Goal: Information Seeking & Learning: Learn about a topic

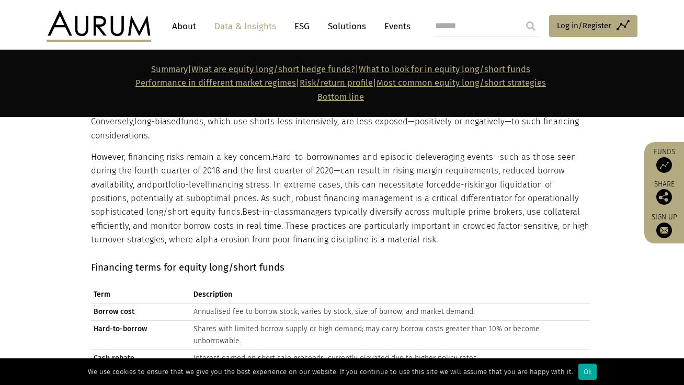
scroll to position [4282, 0]
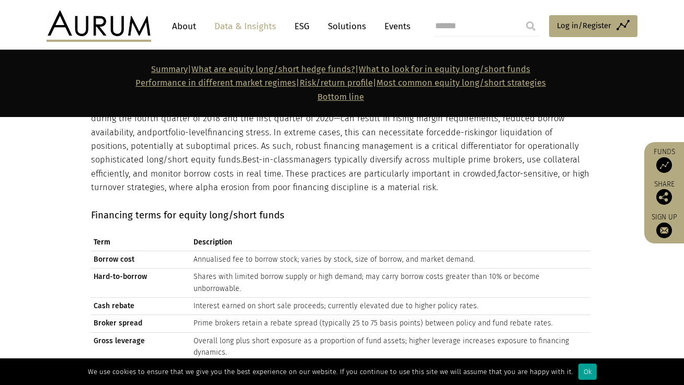
click at [579, 304] on div "Ok" at bounding box center [587, 372] width 18 height 16
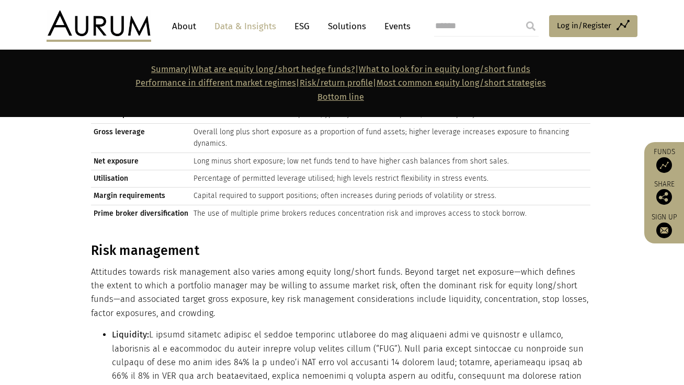
scroll to position [4543, 0]
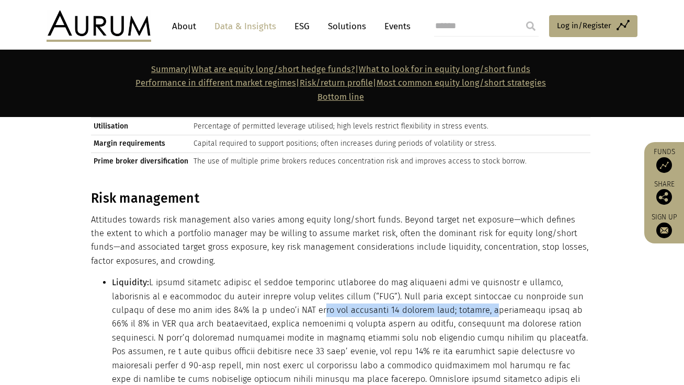
drag, startPoint x: 243, startPoint y: 227, endPoint x: 414, endPoint y: 231, distance: 171.6
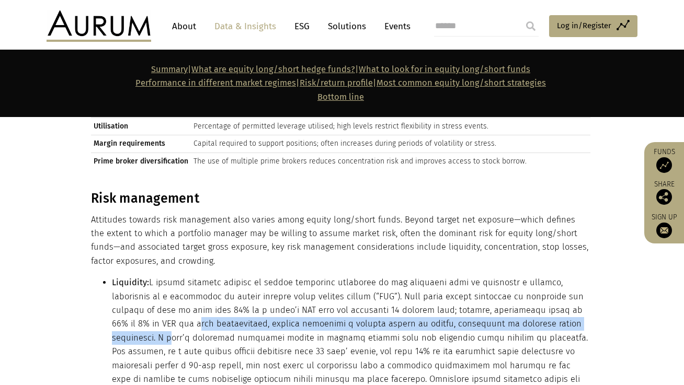
drag, startPoint x: 117, startPoint y: 246, endPoint x: 529, endPoint y: 249, distance: 412.1
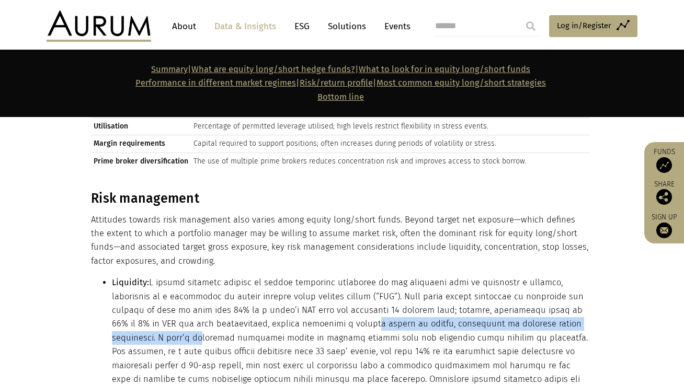
drag, startPoint x: 560, startPoint y: 243, endPoint x: 286, endPoint y: 244, distance: 274.0
drag, startPoint x: 535, startPoint y: 249, endPoint x: 248, endPoint y: 251, distance: 286.6
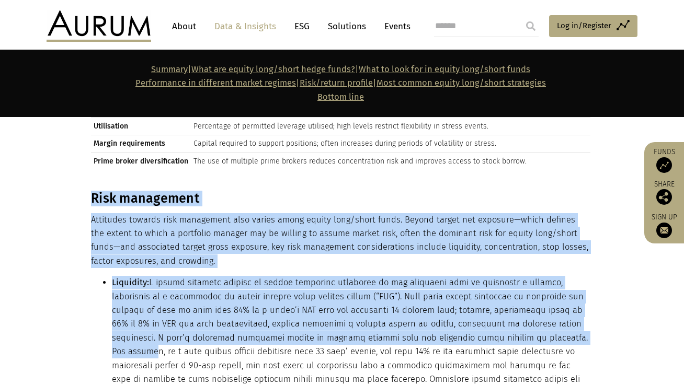
drag, startPoint x: 83, startPoint y: 259, endPoint x: 461, endPoint y: 259, distance: 378.1
drag, startPoint x: 330, startPoint y: 259, endPoint x: 293, endPoint y: 258, distance: 37.2
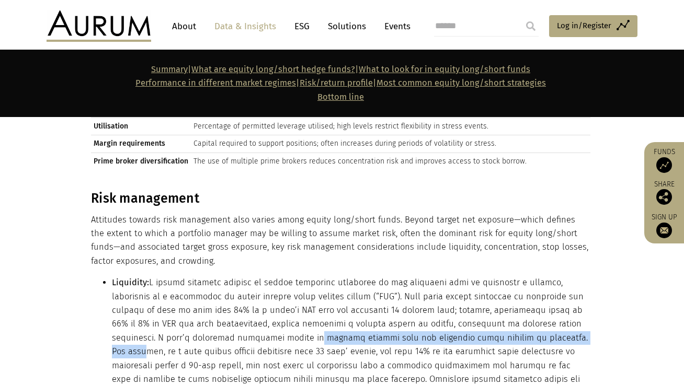
drag, startPoint x: 184, startPoint y: 258, endPoint x: 450, endPoint y: 261, distance: 266.7
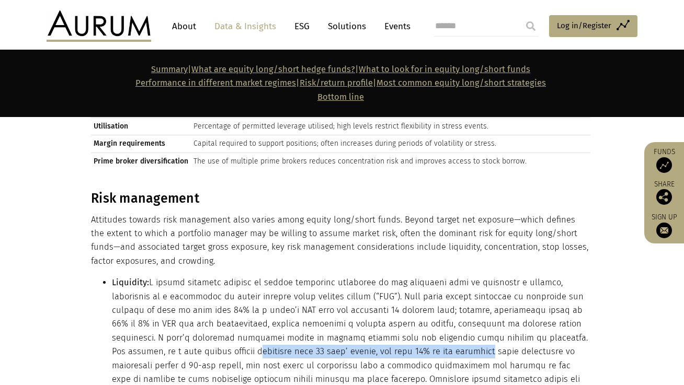
drag, startPoint x: 115, startPoint y: 271, endPoint x: 331, endPoint y: 276, distance: 216.0
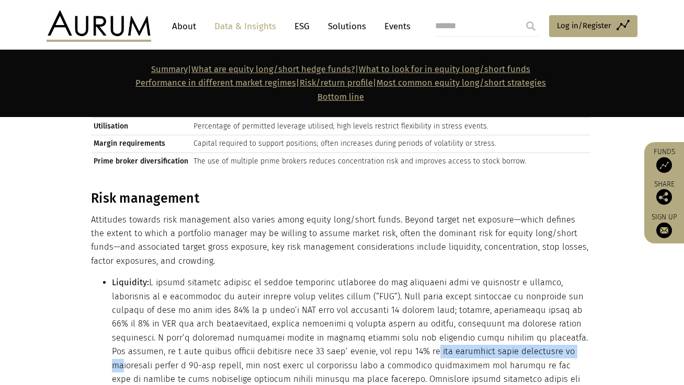
drag, startPoint x: 285, startPoint y: 275, endPoint x: 421, endPoint y: 275, distance: 136.5
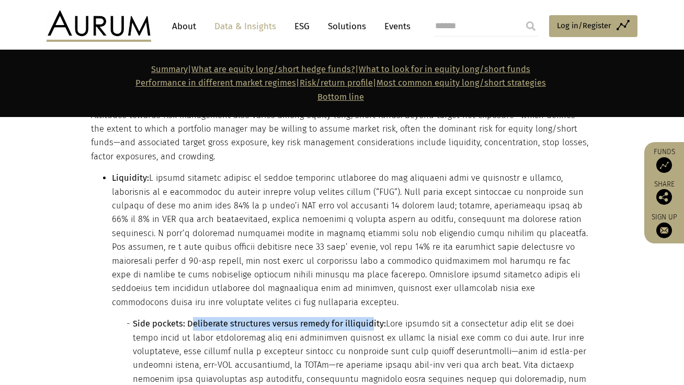
drag, startPoint x: 195, startPoint y: 231, endPoint x: 370, endPoint y: 235, distance: 175.8
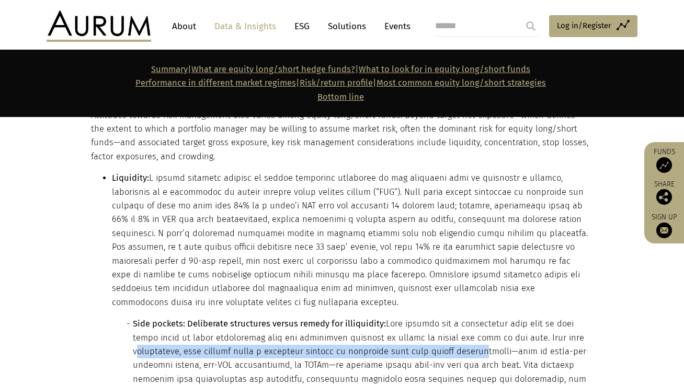
drag, startPoint x: 134, startPoint y: 260, endPoint x: 463, endPoint y: 258, distance: 328.9
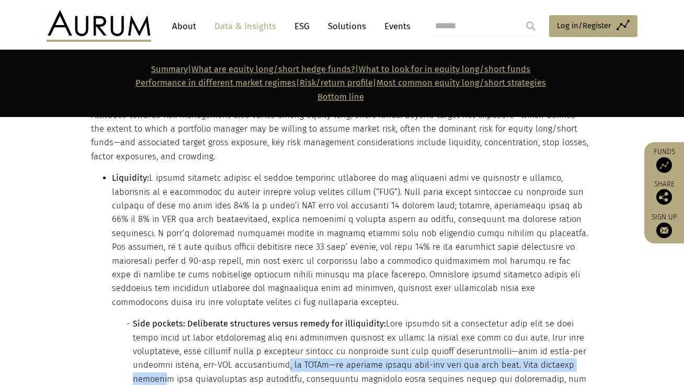
drag, startPoint x: 577, startPoint y: 270, endPoint x: 272, endPoint y: 268, distance: 305.4
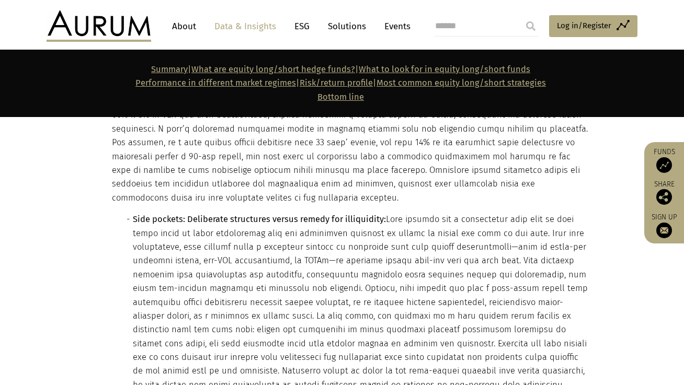
scroll to position [4805, 0]
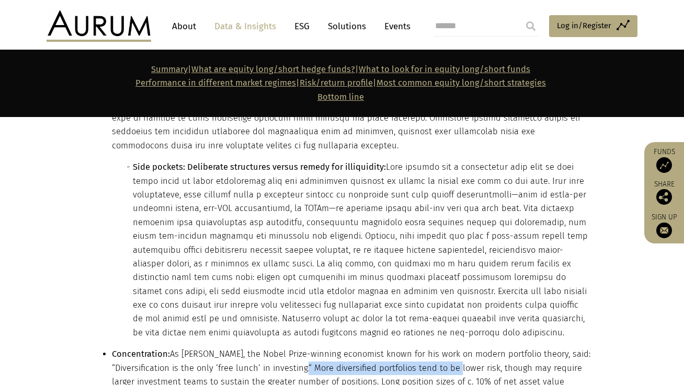
drag, startPoint x: 297, startPoint y: 270, endPoint x: 447, endPoint y: 271, distance: 149.6
click at [447, 304] on li "Concentration: As Harry Markowitz, the Nobel Prize-winning economist known for …" at bounding box center [351, 375] width 478 height 55
click at [178, 304] on li "Concentration: As Harry Markowitz, the Nobel Prize-winning economist known for …" at bounding box center [351, 375] width 478 height 55
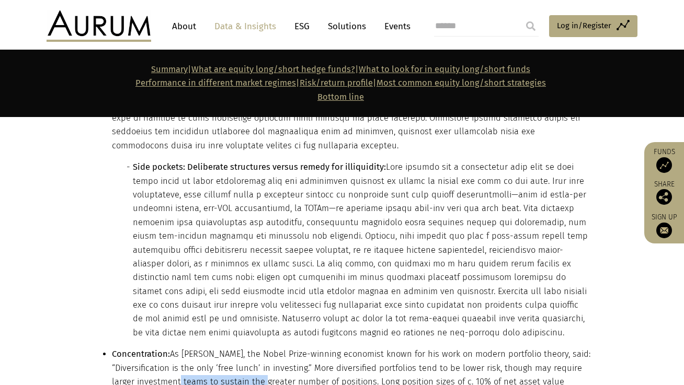
drag, startPoint x: 164, startPoint y: 290, endPoint x: 250, endPoint y: 289, distance: 86.3
click at [250, 304] on li "Concentration: As Harry Markowitz, the Nobel Prize-winning economist known for …" at bounding box center [351, 375] width 478 height 55
click at [327, 304] on li "Concentration: As Harry Markowitz, the Nobel Prize-winning economist known for …" at bounding box center [351, 375] width 478 height 55
drag, startPoint x: 372, startPoint y: 288, endPoint x: 462, endPoint y: 289, distance: 90.5
click at [462, 304] on li "Concentration: As Harry Markowitz, the Nobel Prize-winning economist known for …" at bounding box center [351, 375] width 478 height 55
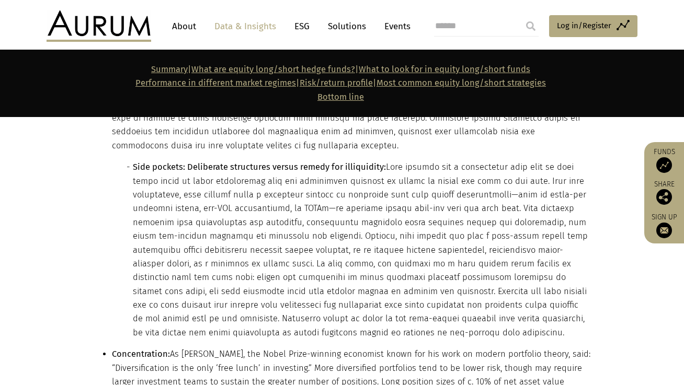
click at [566, 304] on li "Concentration: As Harry Markowitz, the Nobel Prize-winning economist known for …" at bounding box center [351, 375] width 478 height 55
drag, startPoint x: 468, startPoint y: 290, endPoint x: 208, endPoint y: 289, distance: 259.9
click at [208, 304] on li "Concentration: As Harry Markowitz, the Nobel Prize-winning economist known for …" at bounding box center [351, 375] width 478 height 55
click at [187, 304] on li "Concentration: As Harry Markowitz, the Nobel Prize-winning economist known for …" at bounding box center [351, 375] width 478 height 55
drag, startPoint x: 170, startPoint y: 292, endPoint x: 366, endPoint y: 293, distance: 196.1
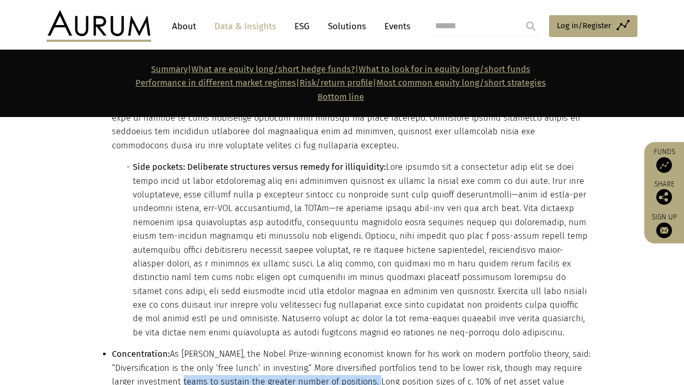
click at [366, 304] on li "Concentration: As Harry Markowitz, the Nobel Prize-winning economist known for …" at bounding box center [351, 375] width 478 height 55
click at [497, 304] on li "Concentration: As Harry Markowitz, the Nobel Prize-winning economist known for …" at bounding box center [351, 375] width 478 height 55
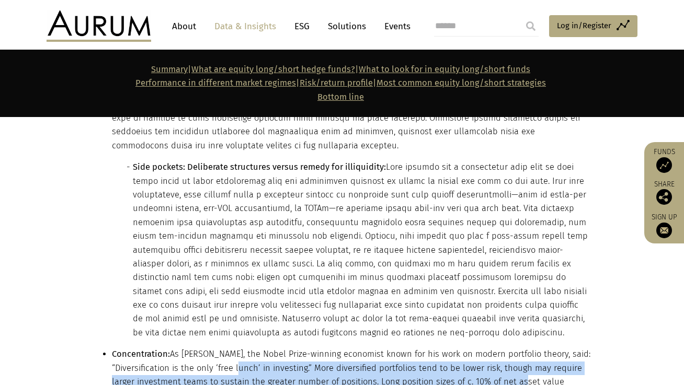
drag, startPoint x: 510, startPoint y: 288, endPoint x: 227, endPoint y: 277, distance: 283.1
click at [227, 304] on li "Concentration: As Harry Markowitz, the Nobel Prize-winning economist known for …" at bounding box center [351, 375] width 478 height 55
click at [164, 304] on li "Concentration: As Harry Markowitz, the Nobel Prize-winning economist known for …" at bounding box center [351, 375] width 478 height 55
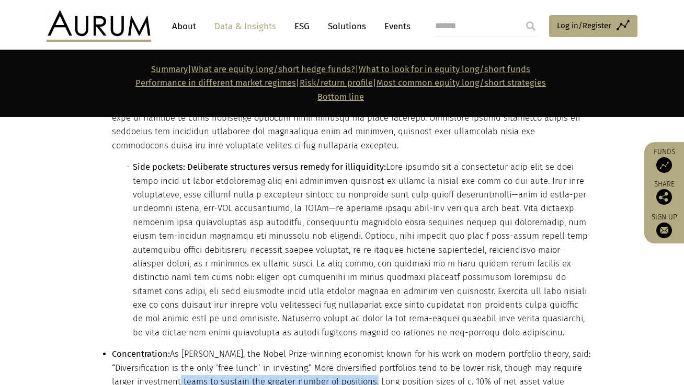
click at [363, 304] on li "Concentration: As Harry Markowitz, the Nobel Prize-winning economist known for …" at bounding box center [351, 375] width 478 height 55
click at [310, 304] on li "Concentration: As Harry Markowitz, the Nobel Prize-winning economist known for …" at bounding box center [351, 375] width 478 height 55
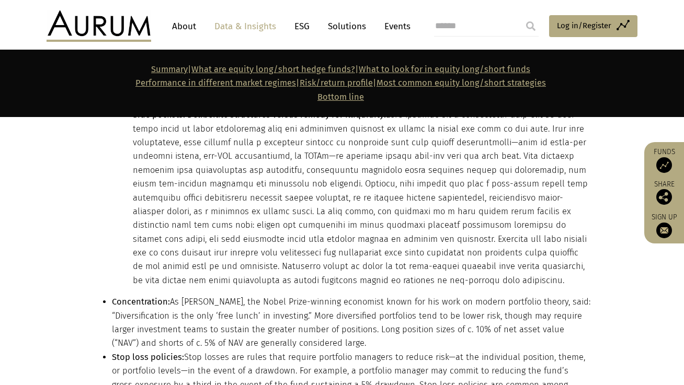
scroll to position [4909, 0]
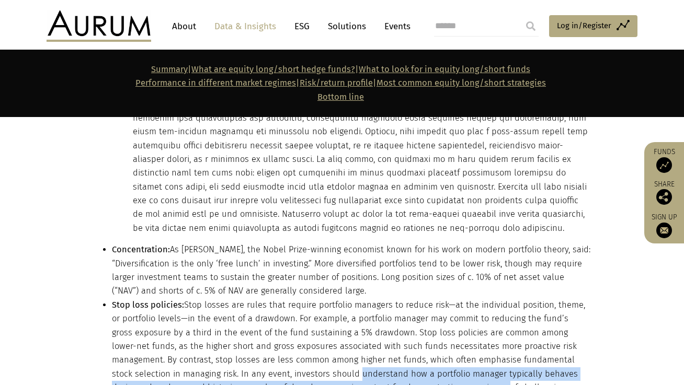
drag, startPoint x: 286, startPoint y: 282, endPoint x: 425, endPoint y: 297, distance: 140.4
click at [425, 299] on li "Stop loss policies: Stop losses are rules that require portfolio managers to re…" at bounding box center [351, 354] width 478 height 110
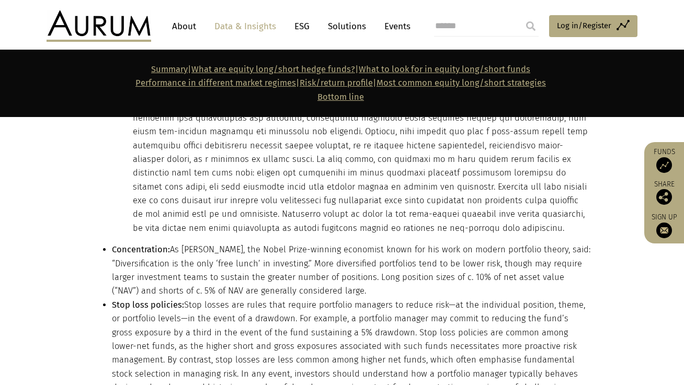
click at [404, 302] on li "Stop loss policies: Stop losses are rules that require portfolio managers to re…" at bounding box center [351, 354] width 478 height 110
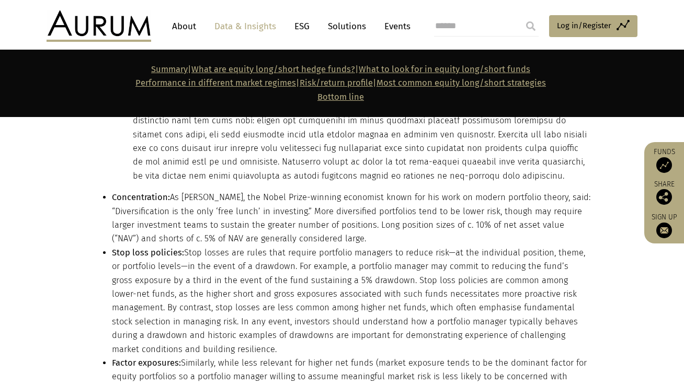
scroll to position [5014, 0]
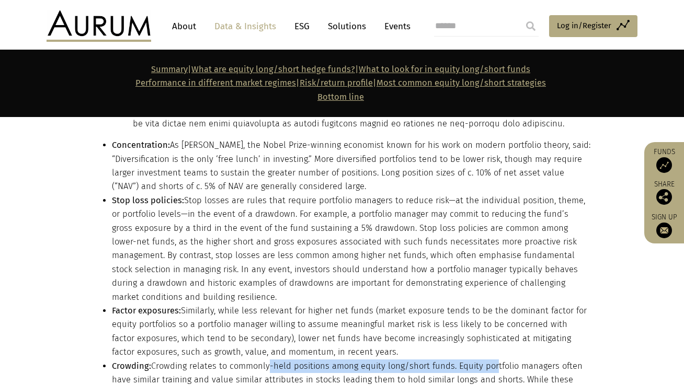
drag, startPoint x: 266, startPoint y: 267, endPoint x: 488, endPoint y: 273, distance: 222.3
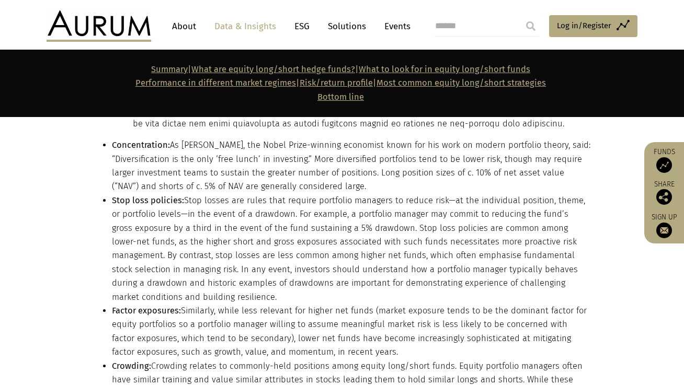
drag, startPoint x: 212, startPoint y: 286, endPoint x: 456, endPoint y: 287, distance: 243.7
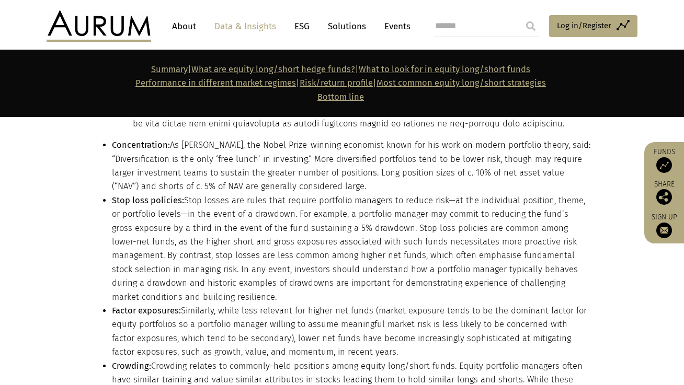
drag, startPoint x: 280, startPoint y: 299, endPoint x: 432, endPoint y: 298, distance: 152.2
drag, startPoint x: 309, startPoint y: 313, endPoint x: 500, endPoint y: 314, distance: 191.9
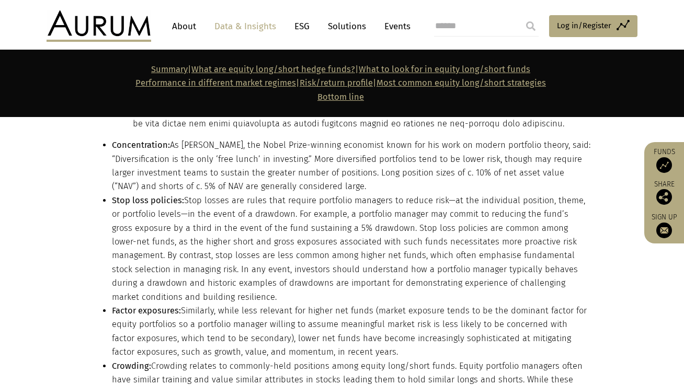
drag, startPoint x: 126, startPoint y: 333, endPoint x: 325, endPoint y: 332, distance: 199.2
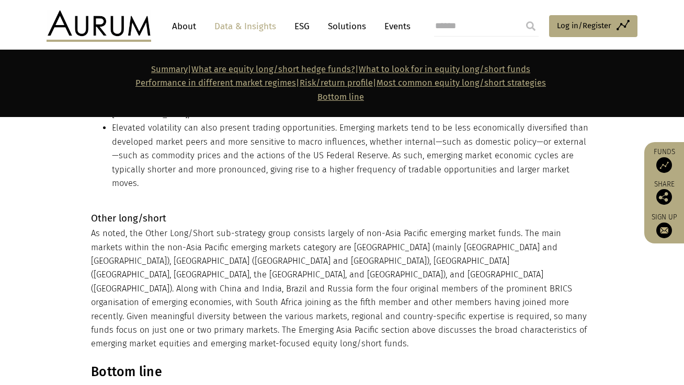
scroll to position [9354, 0]
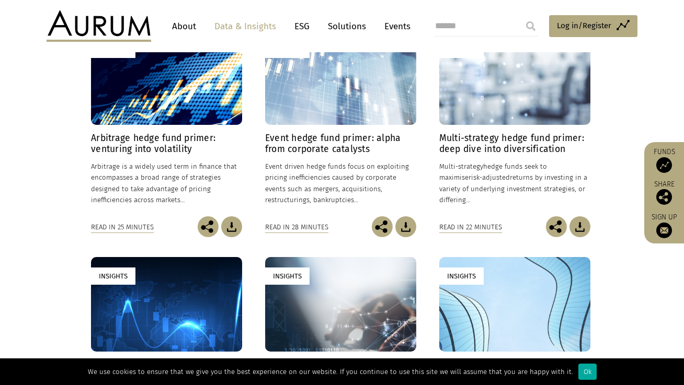
scroll to position [258, 0]
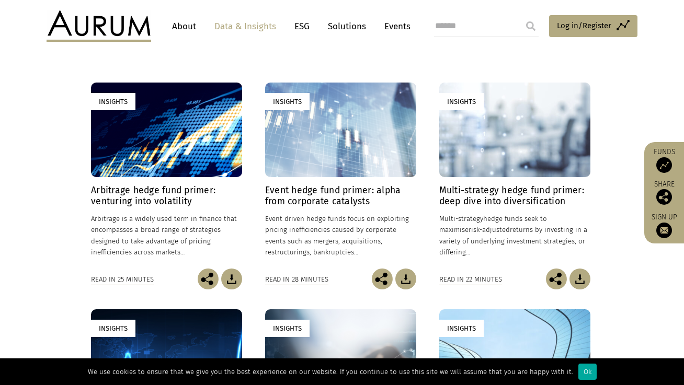
click at [250, 24] on link "Data & Insights" at bounding box center [245, 26] width 72 height 19
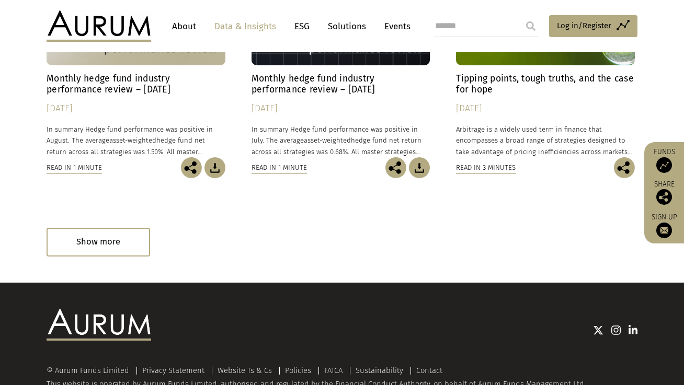
scroll to position [720, 0]
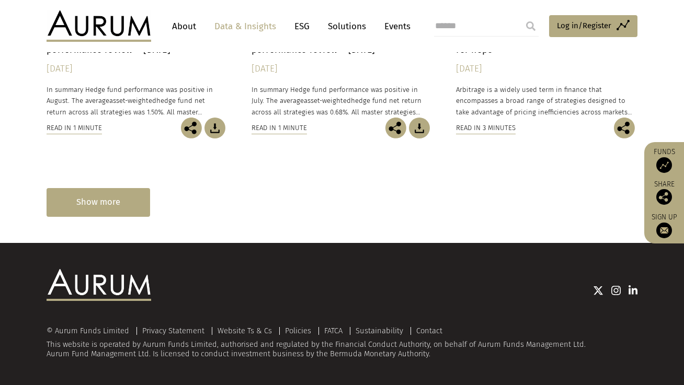
click at [132, 202] on div "Show more" at bounding box center [99, 202] width 104 height 29
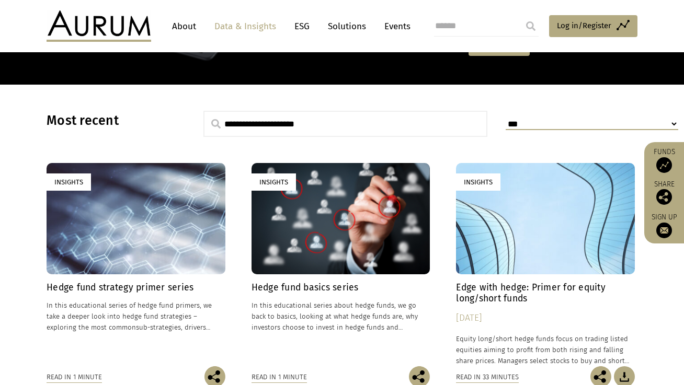
scroll to position [327, 0]
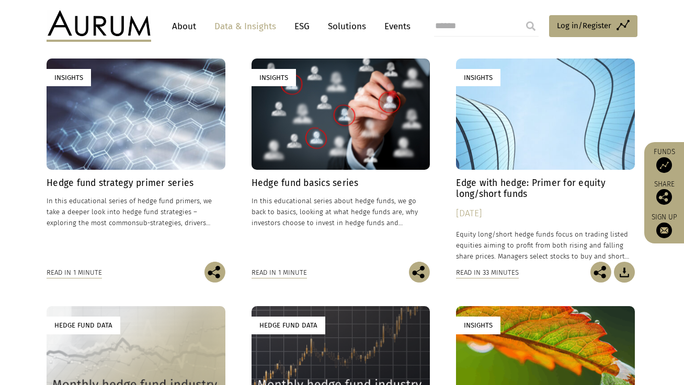
click at [339, 139] on div "Insights" at bounding box center [341, 114] width 179 height 111
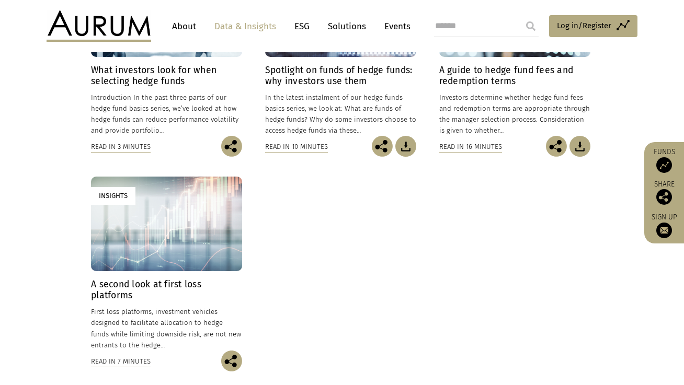
scroll to position [475, 0]
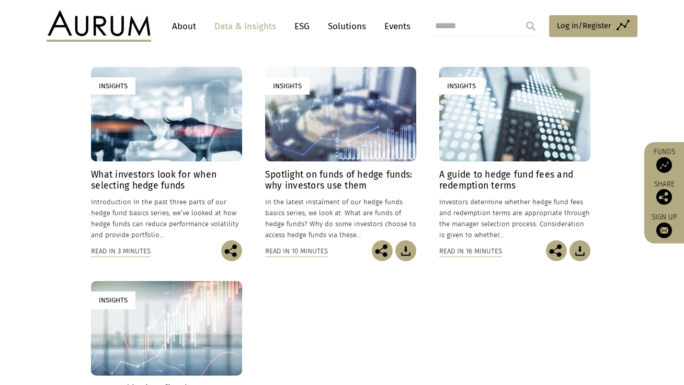
click at [528, 136] on div "Insights" at bounding box center [514, 114] width 151 height 95
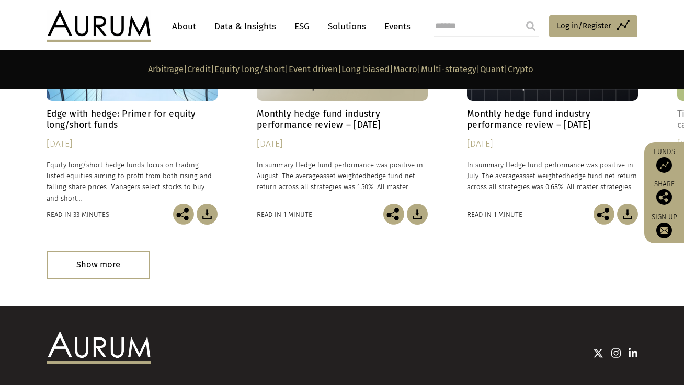
scroll to position [5835, 0]
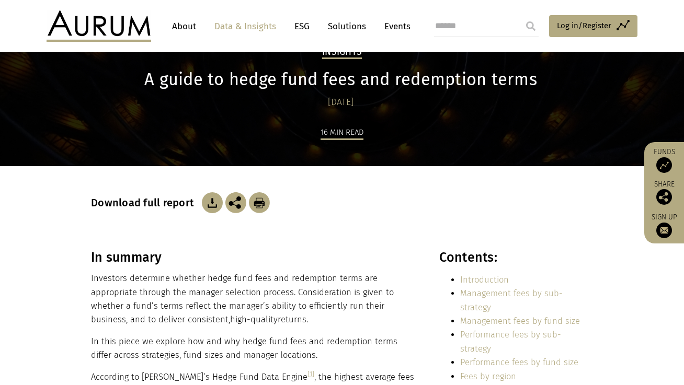
scroll to position [105, 0]
